Goal: Task Accomplishment & Management: Complete application form

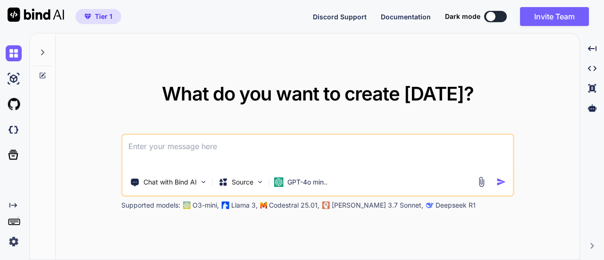
click at [37, 16] on img at bounding box center [36, 15] width 57 height 14
click at [241, 181] on p "Source" at bounding box center [243, 181] width 22 height 9
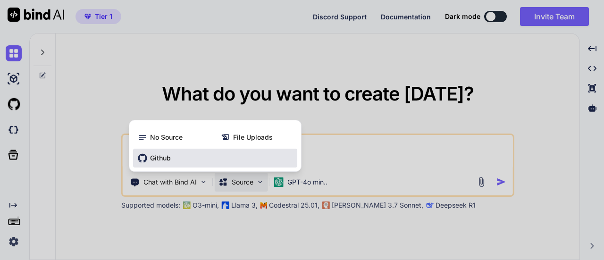
click at [176, 163] on div "Github" at bounding box center [215, 158] width 164 height 19
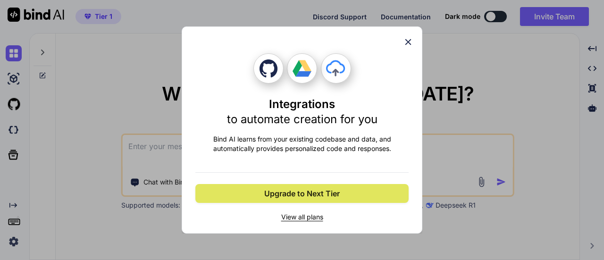
click at [342, 196] on button "Upgrade to Next Tier" at bounding box center [301, 193] width 213 height 19
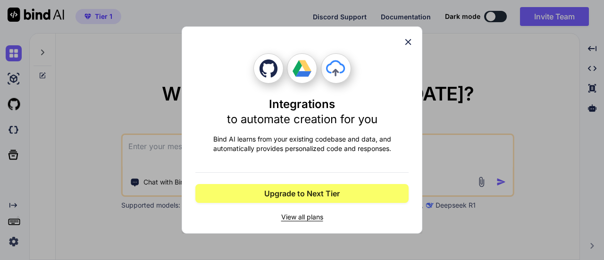
click at [289, 218] on span "View all plans" at bounding box center [301, 216] width 213 height 9
click at [409, 46] on icon at bounding box center [408, 42] width 10 height 10
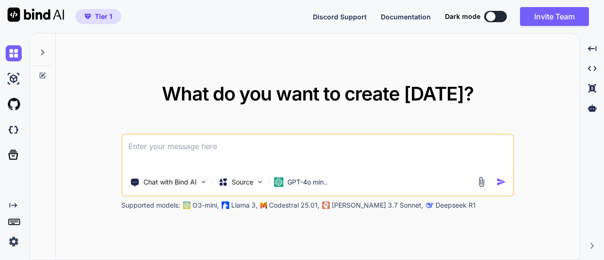
click at [349, 145] on textarea at bounding box center [318, 152] width 390 height 35
click at [500, 18] on button at bounding box center [495, 16] width 23 height 11
click at [498, 18] on button at bounding box center [495, 16] width 23 height 11
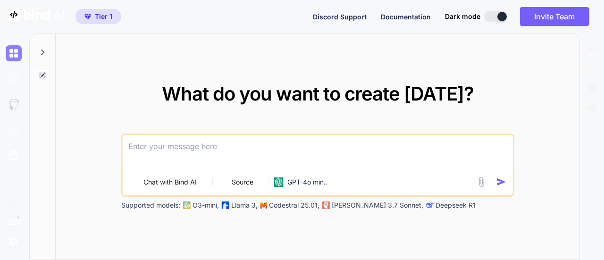
click at [15, 50] on img at bounding box center [14, 53] width 16 height 16
click at [149, 141] on textarea at bounding box center [318, 152] width 390 height 35
click at [64, 22] on div "Tier 1" at bounding box center [60, 16] width 121 height 33
click at [51, 13] on img at bounding box center [36, 15] width 57 height 14
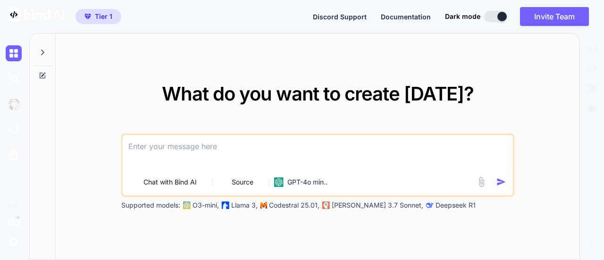
click at [51, 13] on img at bounding box center [36, 15] width 57 height 14
click at [495, 16] on button at bounding box center [495, 16] width 23 height 11
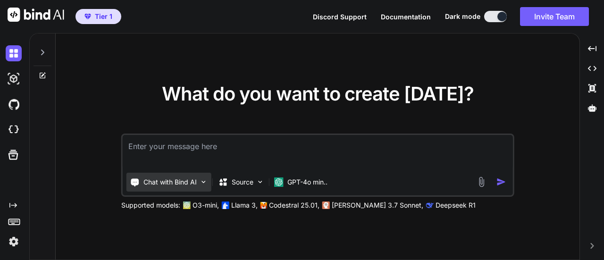
click at [170, 182] on p "Chat with Bind AI" at bounding box center [169, 181] width 53 height 9
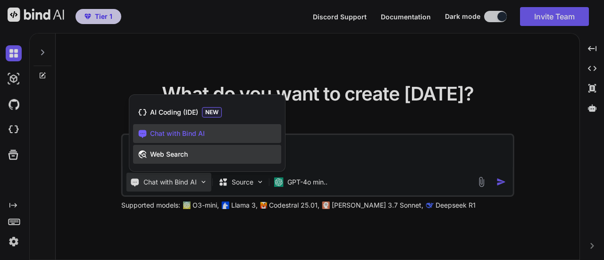
click at [182, 157] on span "Web Search" at bounding box center [169, 154] width 38 height 9
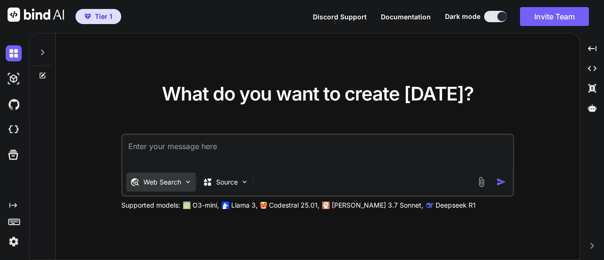
click at [178, 188] on div "Web Search" at bounding box center [160, 182] width 69 height 19
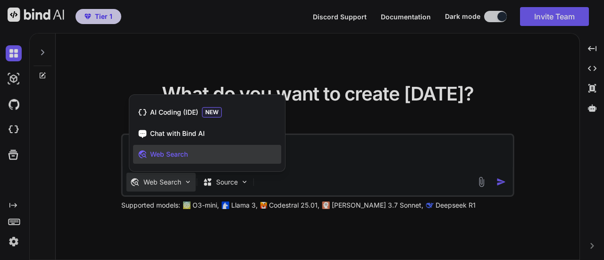
click at [97, 200] on div at bounding box center [302, 130] width 604 height 260
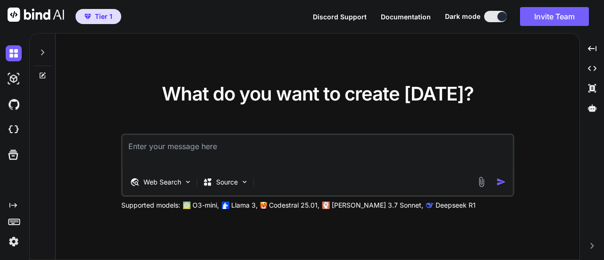
click at [15, 240] on img at bounding box center [14, 241] width 16 height 16
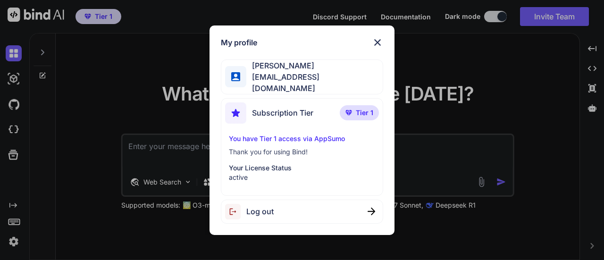
click at [14, 241] on div "My profile Keshab Amgain keshabamgain75@gmail.com Subscription Tier Tier 1 You …" at bounding box center [302, 130] width 604 height 260
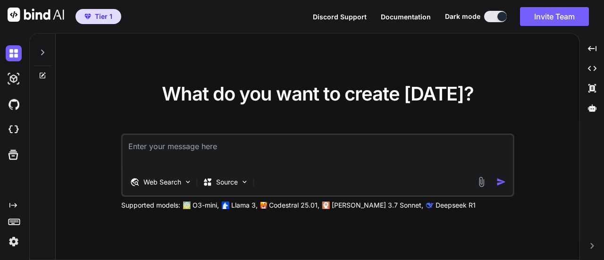
click at [14, 241] on img at bounding box center [14, 241] width 16 height 16
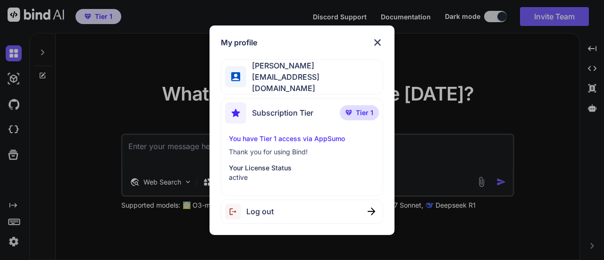
click at [293, 110] on span "Subscription Tier" at bounding box center [282, 112] width 61 height 11
click at [268, 165] on p "Your License Status" at bounding box center [302, 167] width 146 height 9
click at [299, 113] on span "Subscription Tier" at bounding box center [282, 112] width 61 height 11
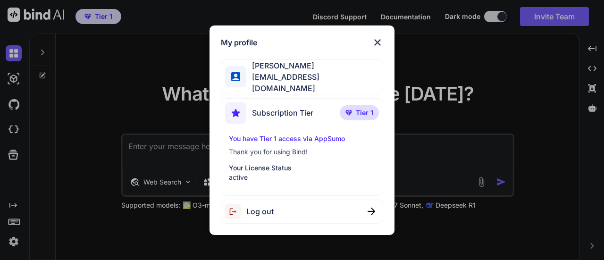
click at [374, 44] on img at bounding box center [377, 42] width 11 height 11
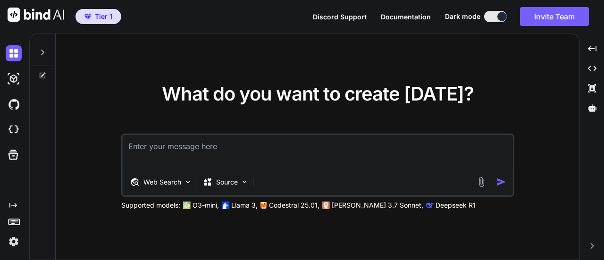
click at [306, 202] on p "Codestral 25.01," at bounding box center [294, 204] width 50 height 9
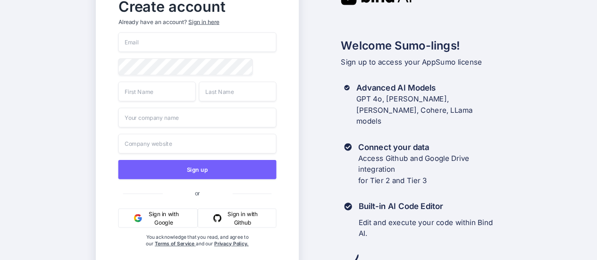
click at [169, 217] on button "Sign in with Google" at bounding box center [158, 217] width 80 height 19
click at [157, 42] on input "email" at bounding box center [197, 43] width 158 height 20
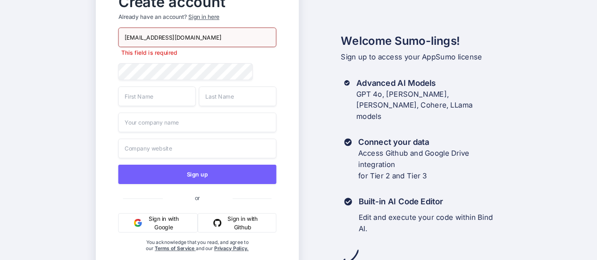
type input "[EMAIL_ADDRESS][DOMAIN_NAME]"
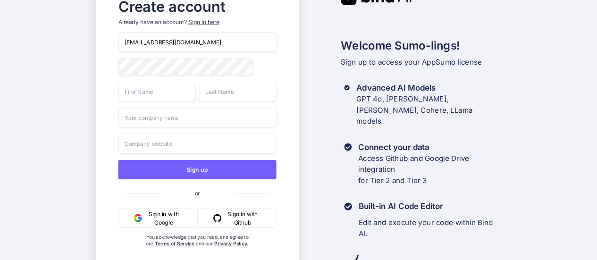
click at [163, 92] on input "text" at bounding box center [156, 92] width 77 height 20
type input "Keshab"
type input "Amgain"
click at [182, 122] on input "text" at bounding box center [197, 118] width 158 height 20
type input "bidtry"
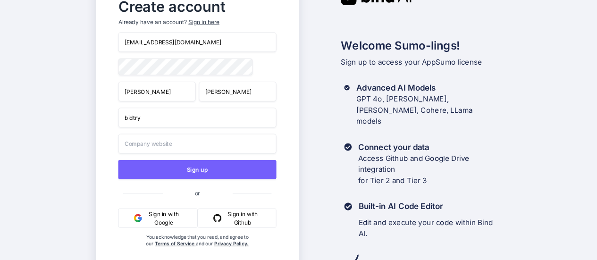
click at [175, 141] on input "text" at bounding box center [197, 143] width 158 height 20
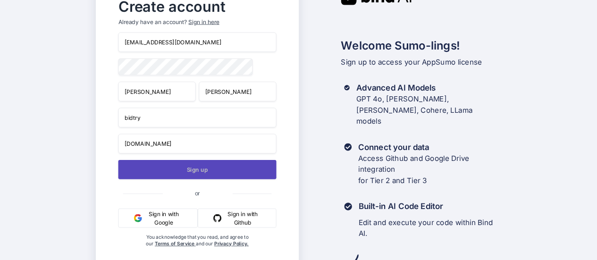
type input "bidtry.com"
click at [189, 171] on button "Sign up" at bounding box center [197, 169] width 158 height 19
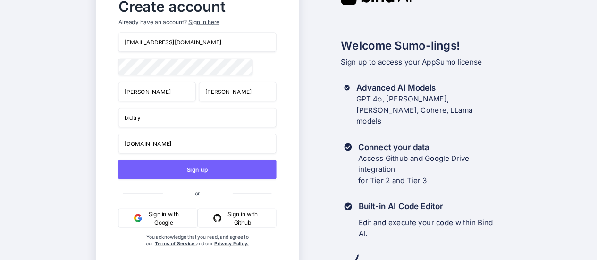
scroll to position [15, 0]
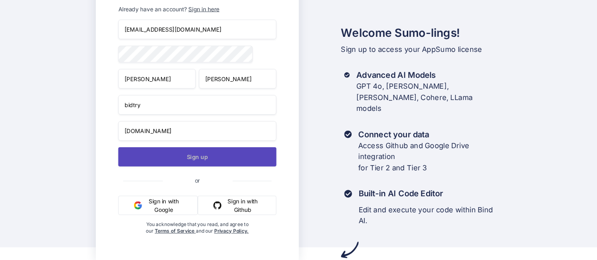
click at [218, 155] on button "Sign up" at bounding box center [197, 156] width 158 height 19
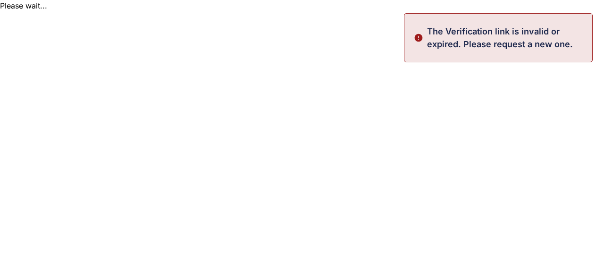
click at [525, 32] on p "The Verification link is invalid or expired. Please request a new one." at bounding box center [506, 37] width 159 height 25
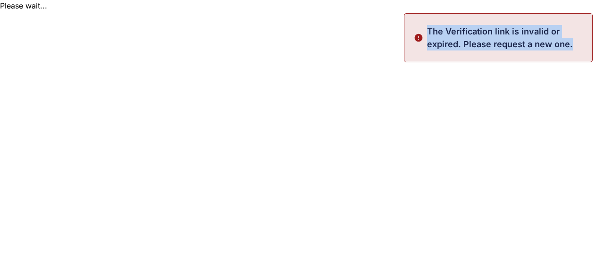
click at [525, 32] on p "The Verification link is invalid or expired. Please request a new one." at bounding box center [506, 37] width 159 height 25
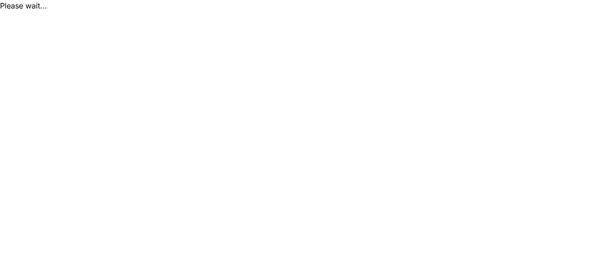
click at [387, 11] on html "Please wait..." at bounding box center [302, 5] width 604 height 11
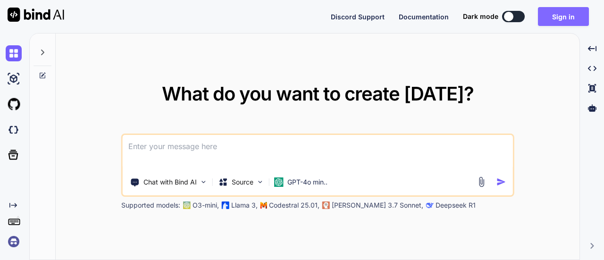
click at [557, 17] on button "Sign in" at bounding box center [563, 16] width 51 height 19
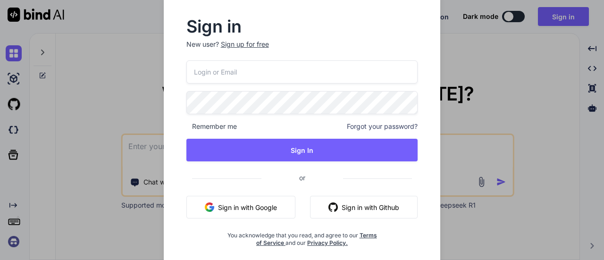
click at [231, 205] on button "Sign in with Google" at bounding box center [240, 207] width 109 height 23
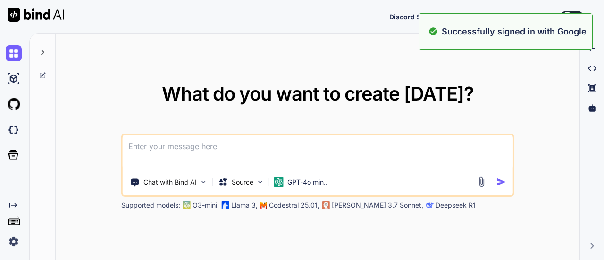
click at [427, 87] on span "What do you want to create [DATE]?" at bounding box center [318, 93] width 312 height 23
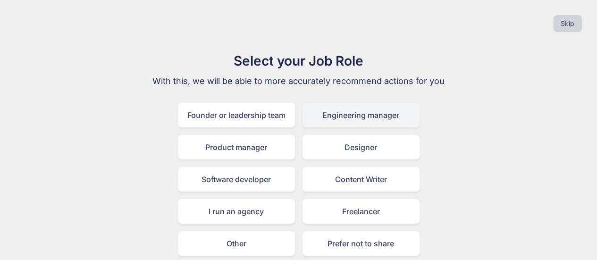
click at [346, 121] on div "Engineering manager" at bounding box center [360, 115] width 117 height 25
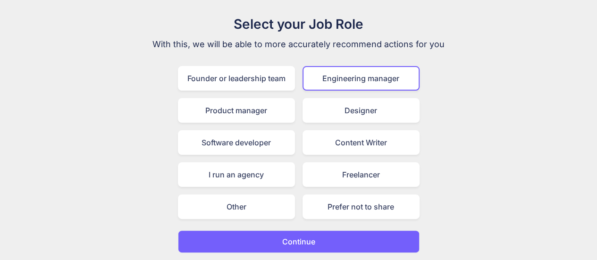
scroll to position [32, 0]
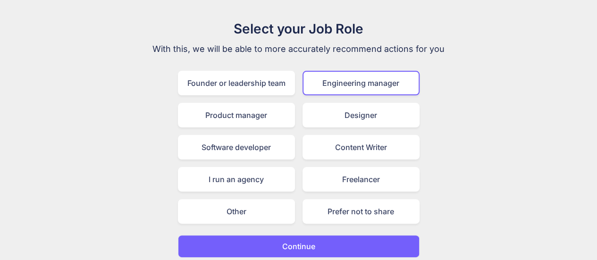
click at [310, 246] on p "Continue" at bounding box center [298, 246] width 33 height 11
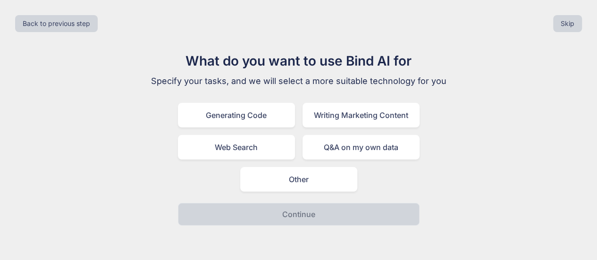
scroll to position [0, 0]
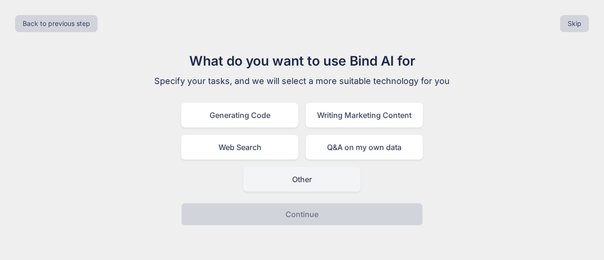
click at [316, 175] on div "Other" at bounding box center [301, 179] width 117 height 25
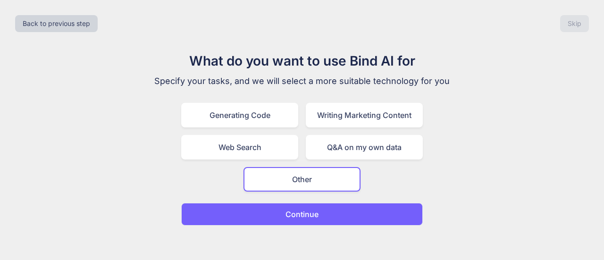
click at [286, 211] on p "Continue" at bounding box center [301, 213] width 33 height 11
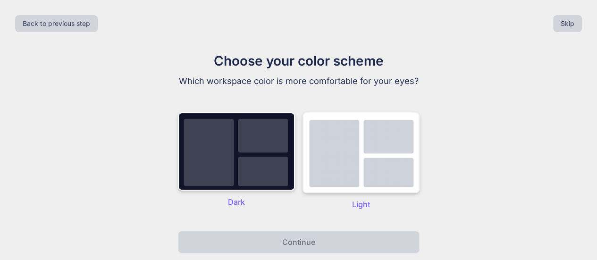
click at [361, 174] on img at bounding box center [360, 152] width 117 height 81
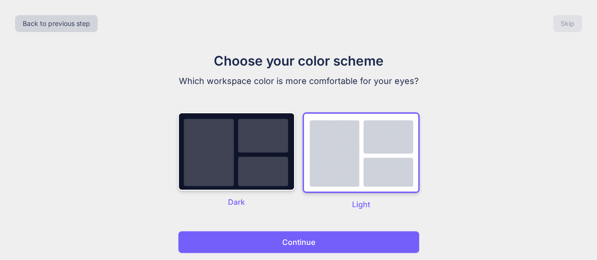
click at [304, 244] on p "Continue" at bounding box center [298, 241] width 33 height 11
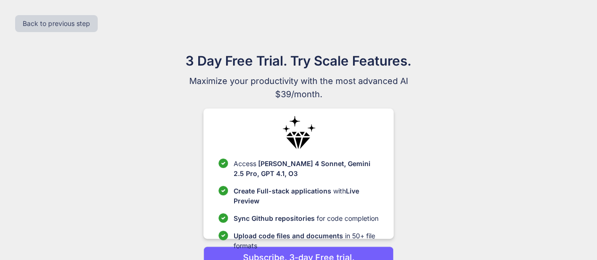
scroll to position [48, 0]
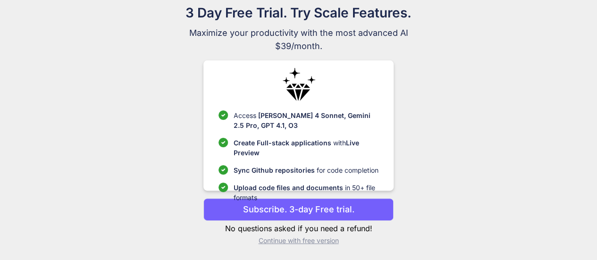
click at [292, 243] on p "Continue with free version" at bounding box center [298, 240] width 190 height 9
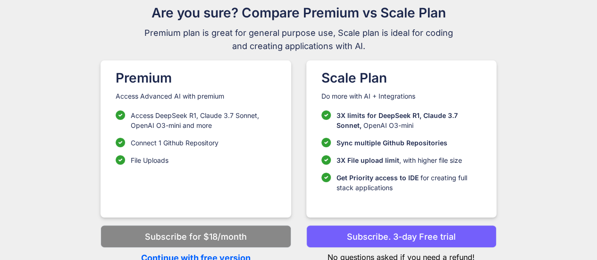
scroll to position [52, 0]
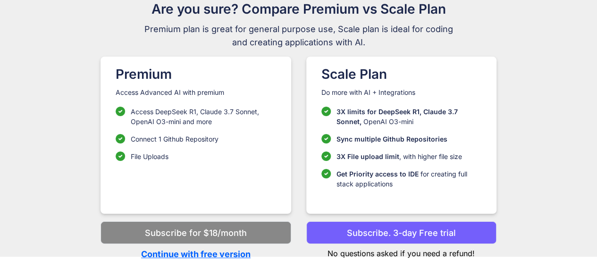
click at [226, 256] on p "Continue with free version" at bounding box center [195, 254] width 190 height 13
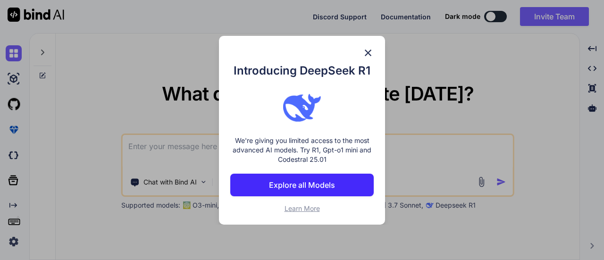
click at [314, 184] on p "Explore all Models" at bounding box center [302, 184] width 66 height 11
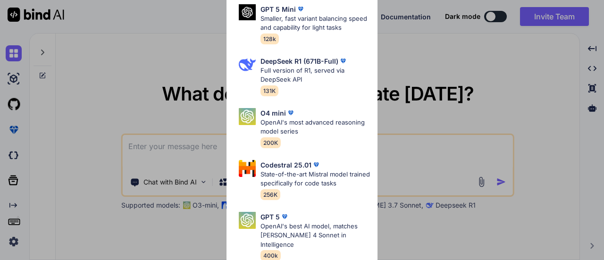
click at [424, 88] on div "All GPT 5 Mini Smaller, fast variant balancing speed and capability for light t…" at bounding box center [302, 130] width 604 height 260
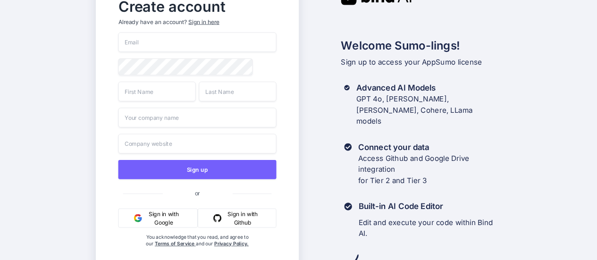
click at [158, 225] on button "Sign in with Google" at bounding box center [158, 217] width 80 height 19
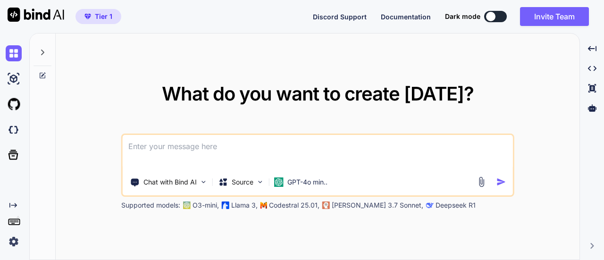
type textarea "x"
click at [142, 76] on div "What do you want to create [DATE]? Chat with Bind AI Source GPT-4o min.. Suppor…" at bounding box center [318, 146] width 524 height 227
click at [552, 13] on button "Invite Team" at bounding box center [554, 16] width 69 height 19
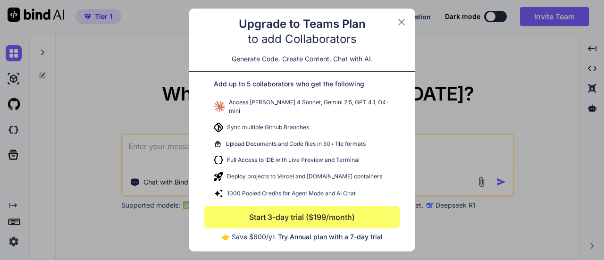
click at [399, 23] on icon at bounding box center [401, 22] width 11 height 11
